Goal: Task Accomplishment & Management: Manage account settings

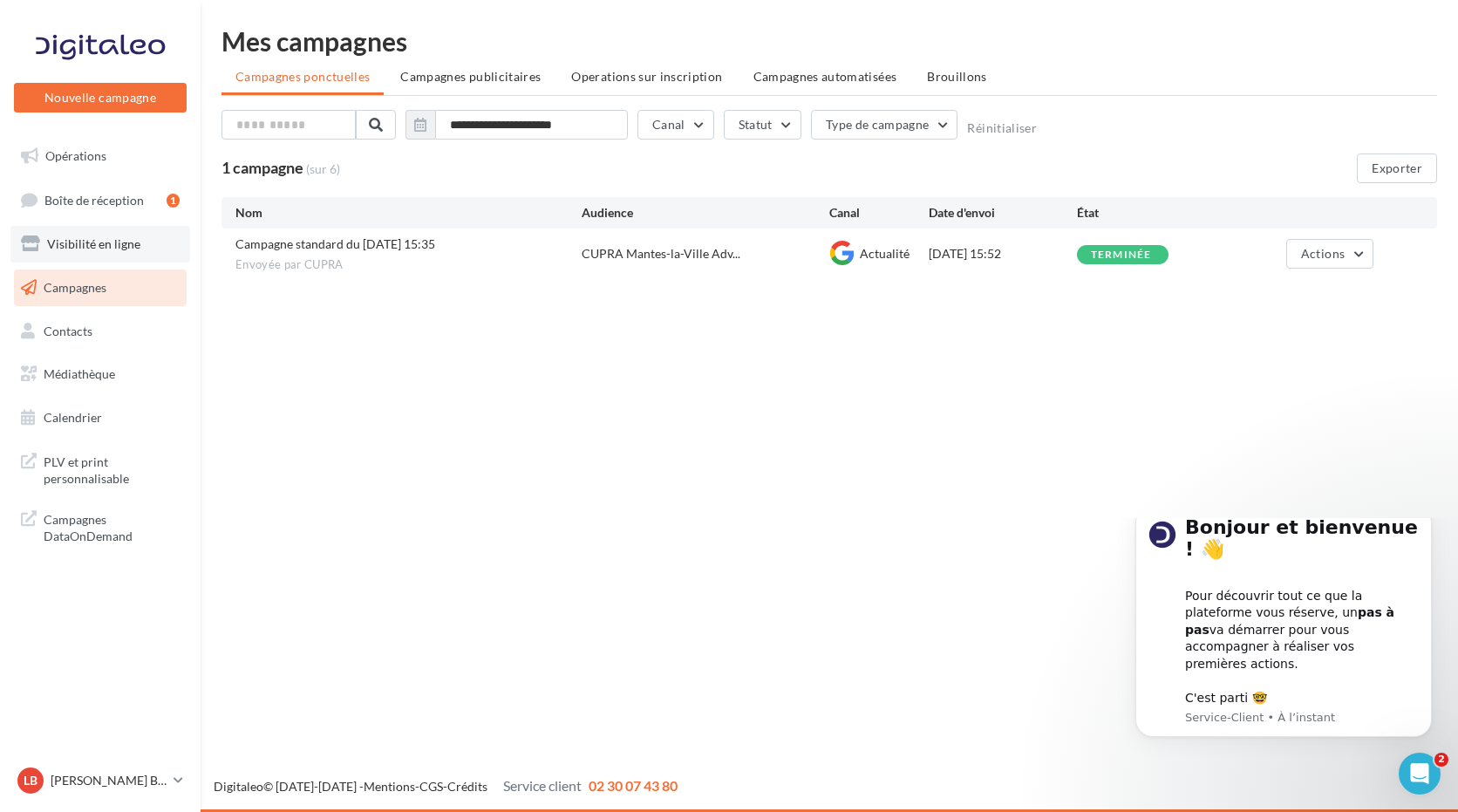
click at [90, 247] on span "Visibilité en ligne" at bounding box center [94, 244] width 93 height 15
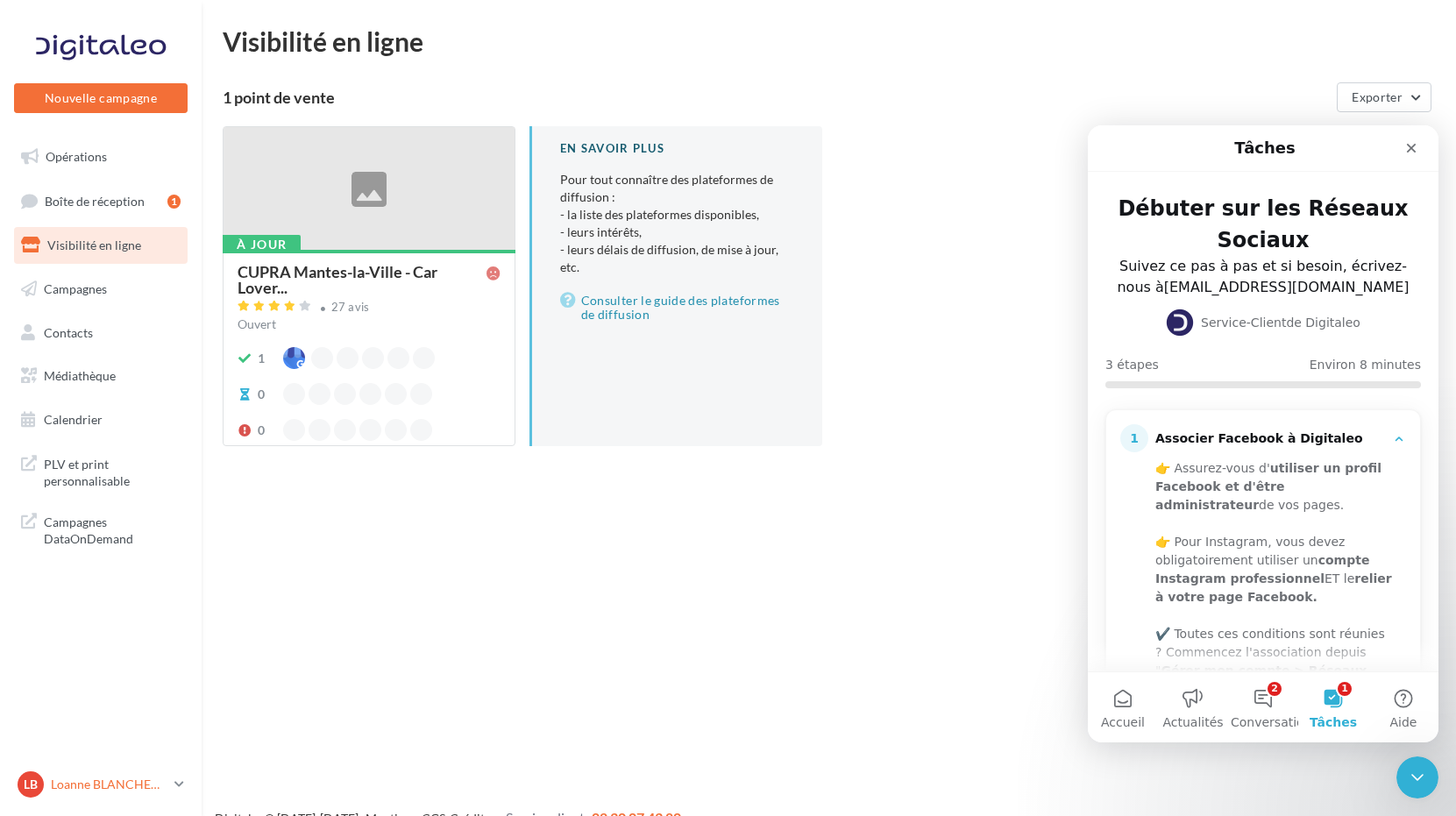
click at [132, 788] on p "[PERSON_NAME] BLANCHENET" at bounding box center [109, 784] width 116 height 17
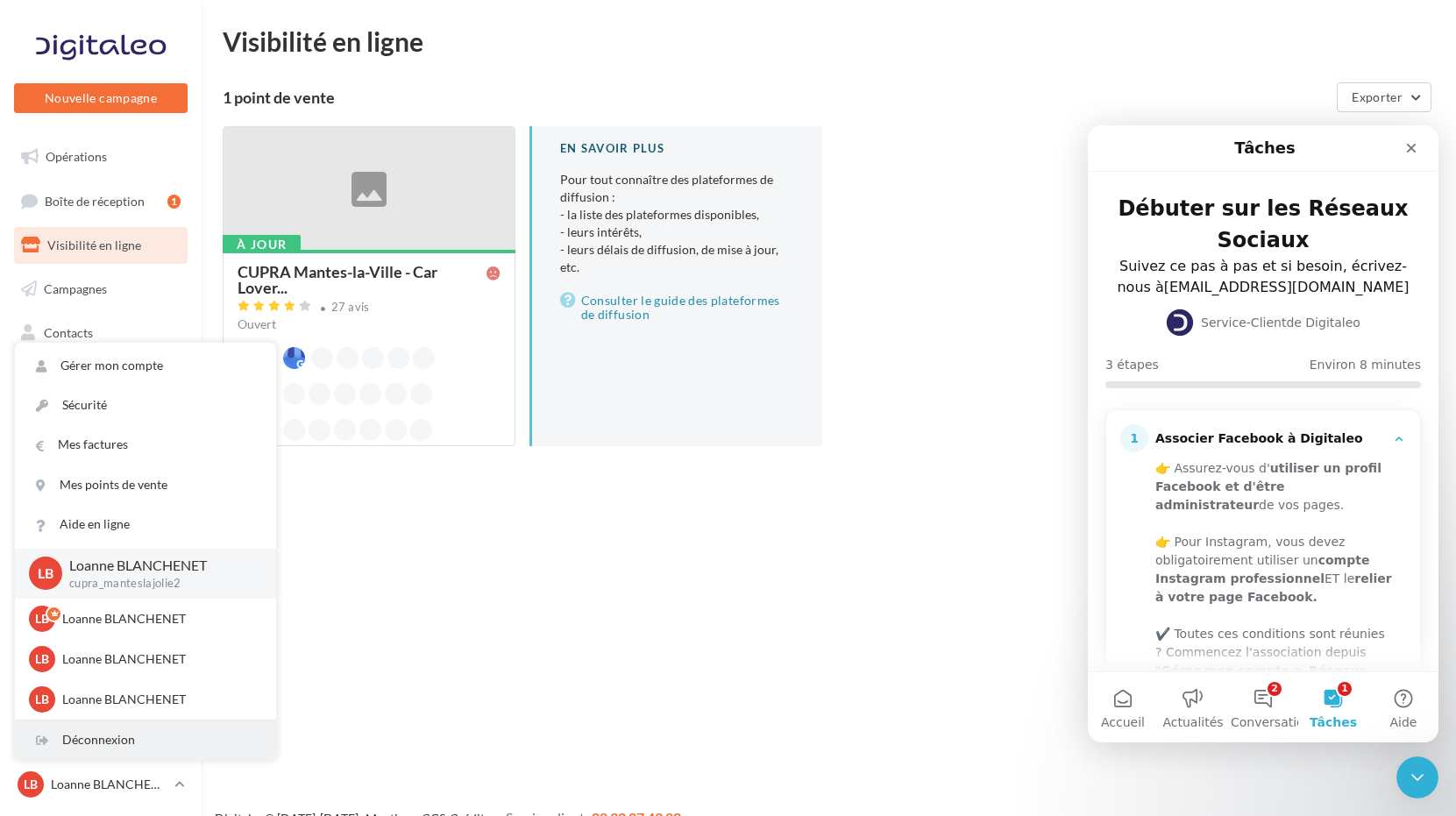
click at [145, 737] on div "Déconnexion" at bounding box center [146, 739] width 261 height 39
